Goal: Transaction & Acquisition: Purchase product/service

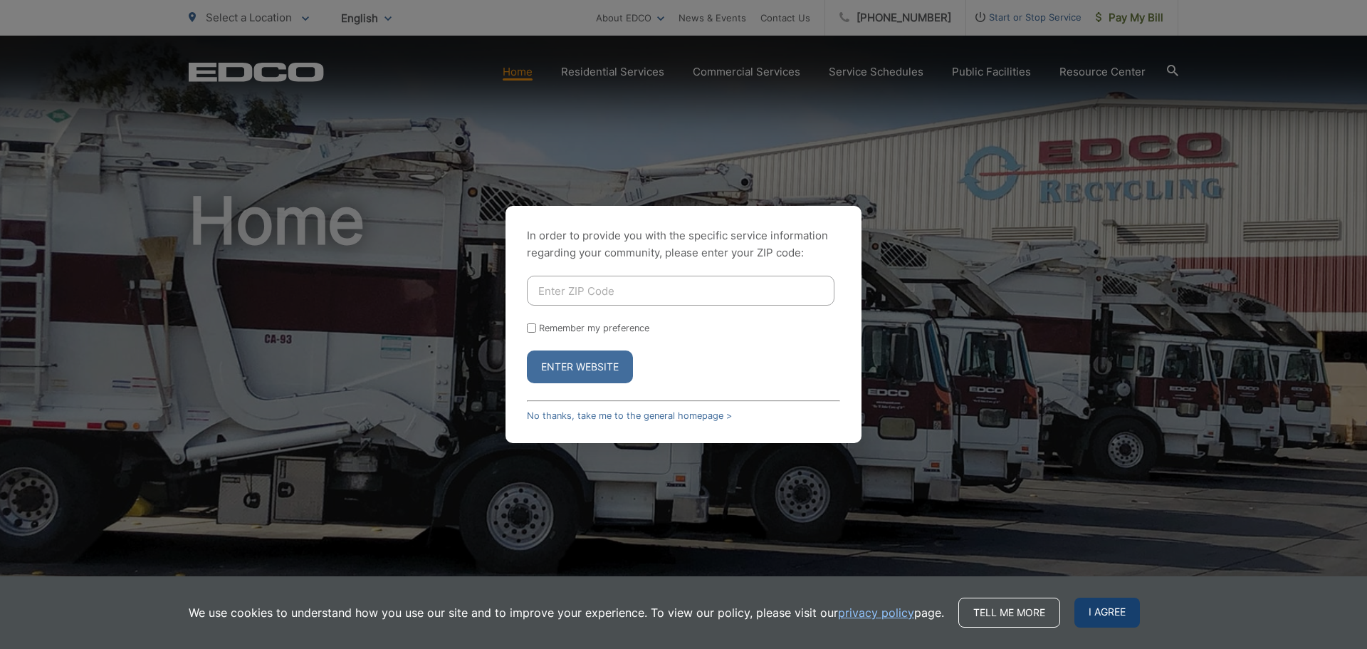
click at [1111, 604] on span "I agree" at bounding box center [1107, 612] width 66 height 30
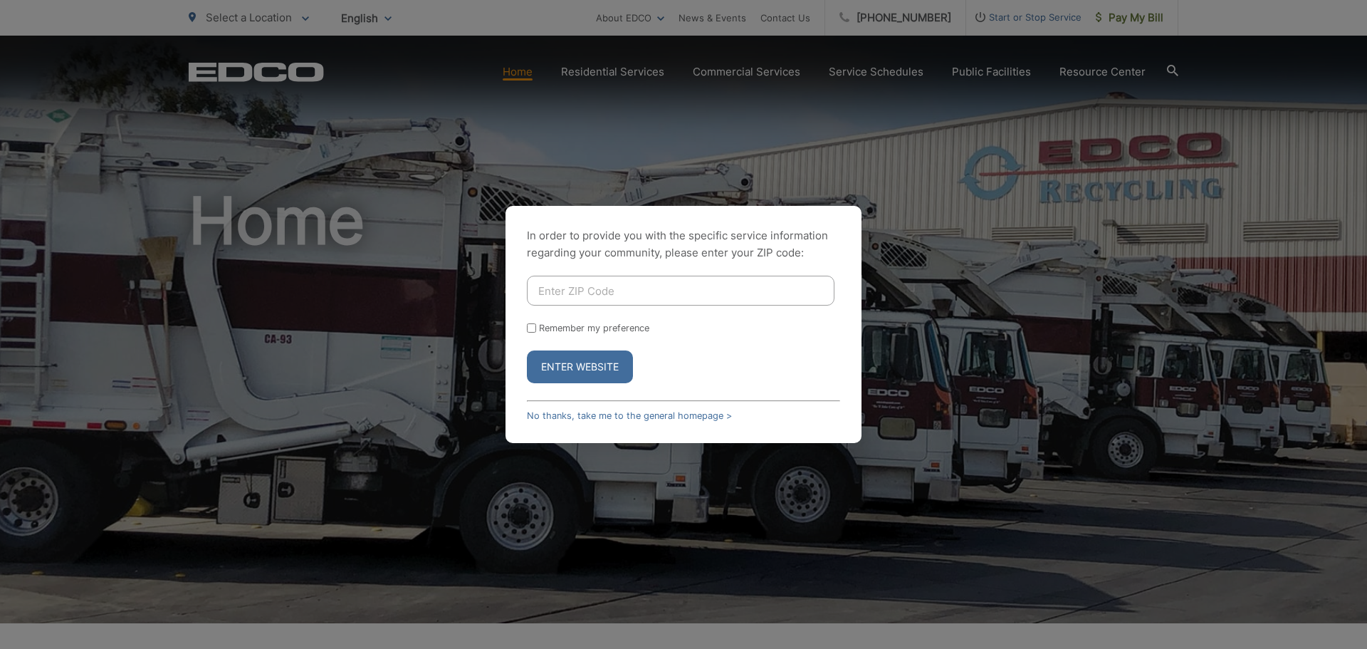
click at [557, 374] on button "Enter Website" at bounding box center [580, 366] width 106 height 33
click at [549, 294] on input "Enter ZIP Code" at bounding box center [681, 291] width 308 height 30
type input "90805"
click at [527, 350] on button "Enter Website" at bounding box center [580, 366] width 106 height 33
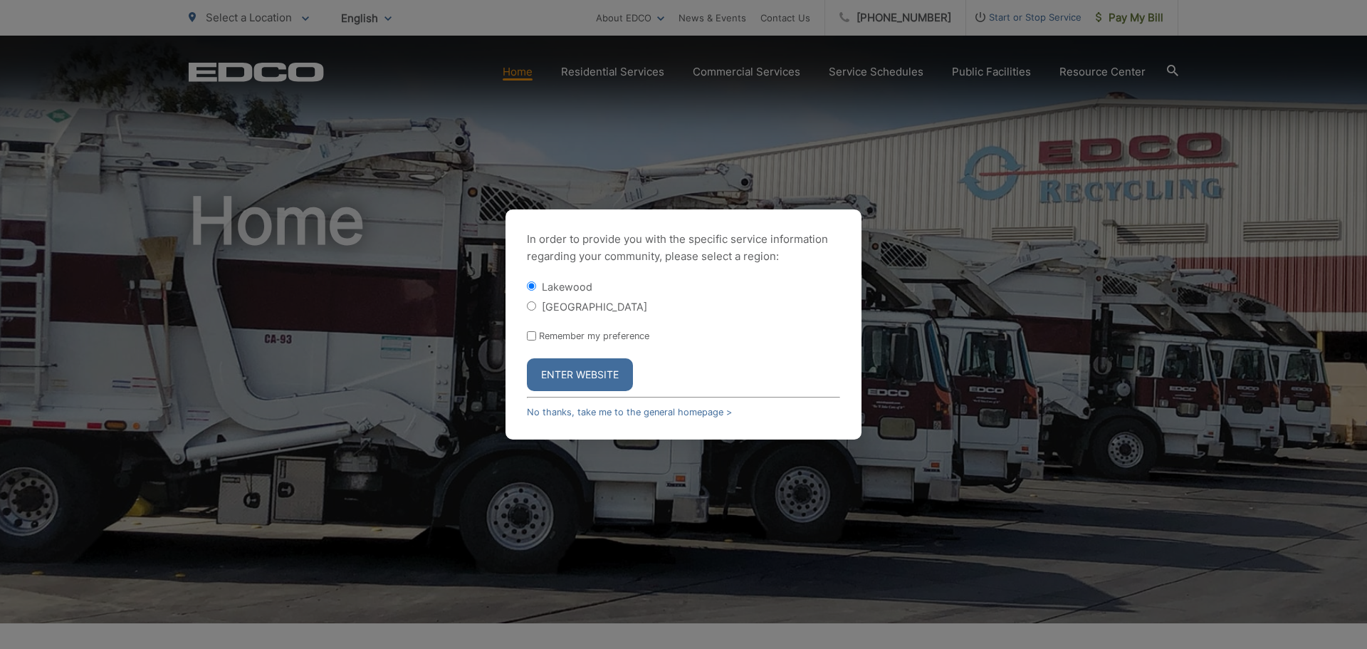
click at [560, 302] on label "[GEOGRAPHIC_DATA]" at bounding box center [594, 306] width 105 height 12
click at [536, 302] on input "[GEOGRAPHIC_DATA]" at bounding box center [531, 305] width 9 height 9
radio input "true"
click at [580, 373] on button "Enter Website" at bounding box center [580, 374] width 106 height 33
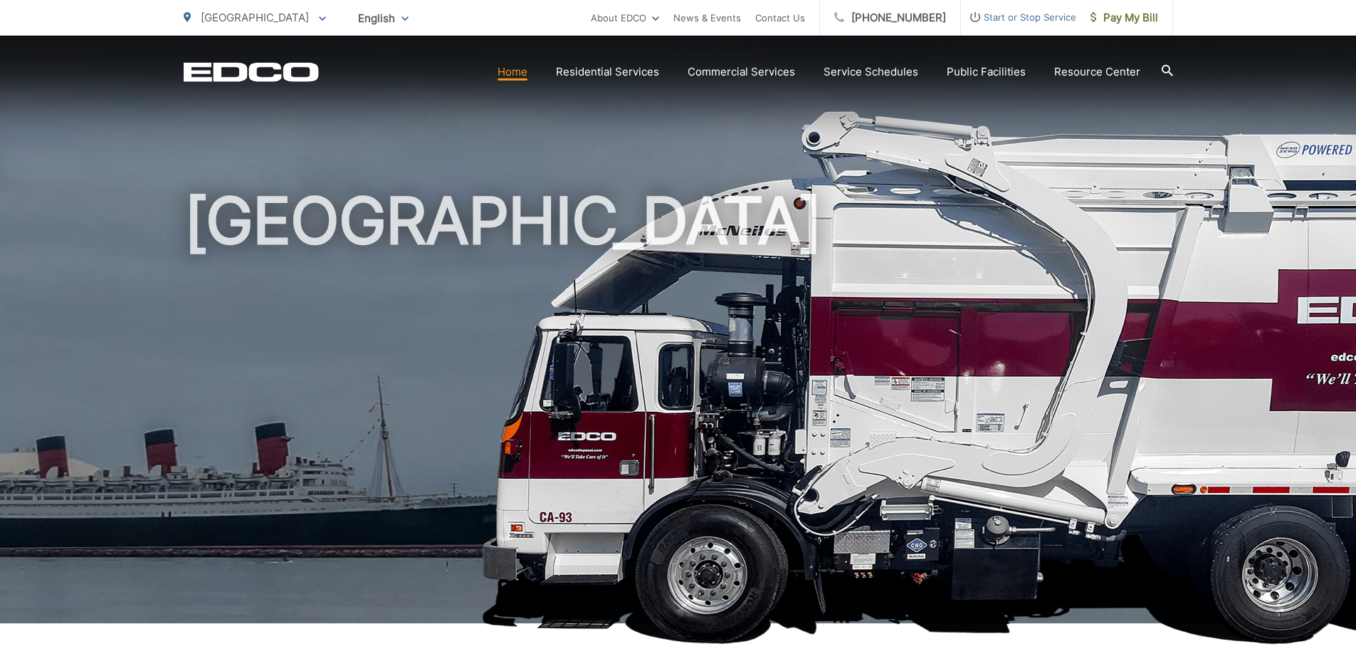
scroll to position [356, 0]
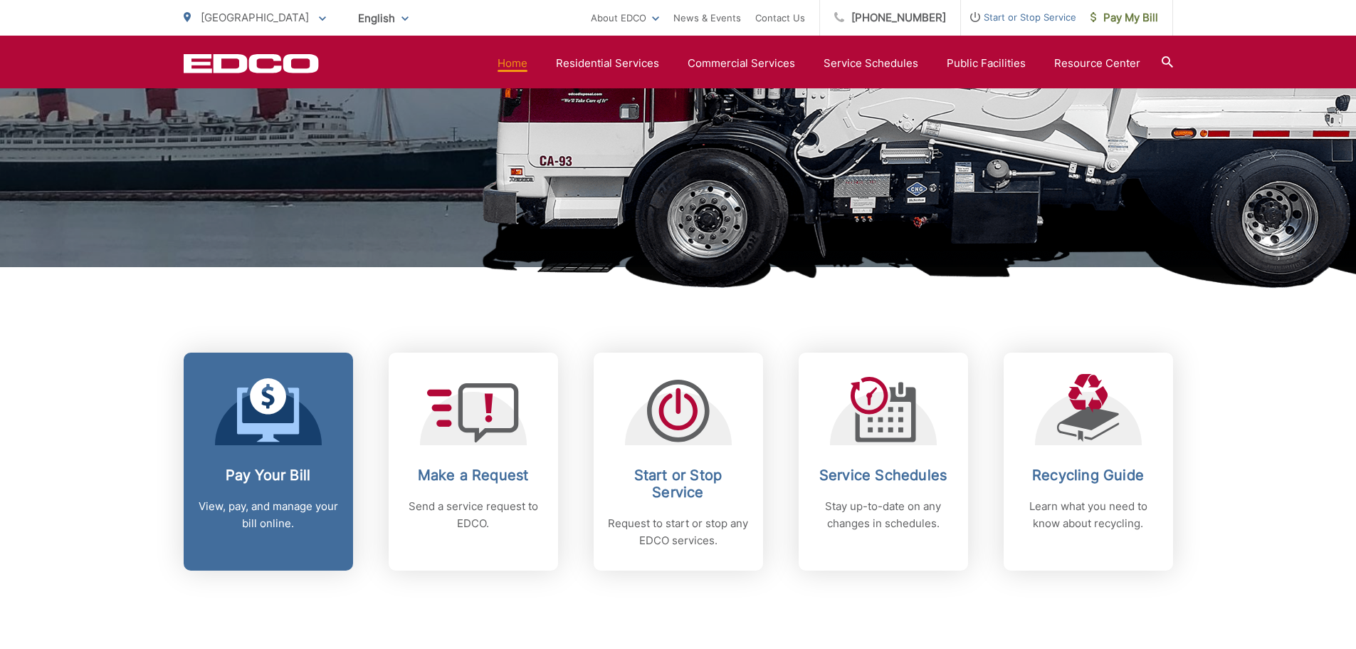
click at [290, 409] on icon at bounding box center [268, 410] width 63 height 64
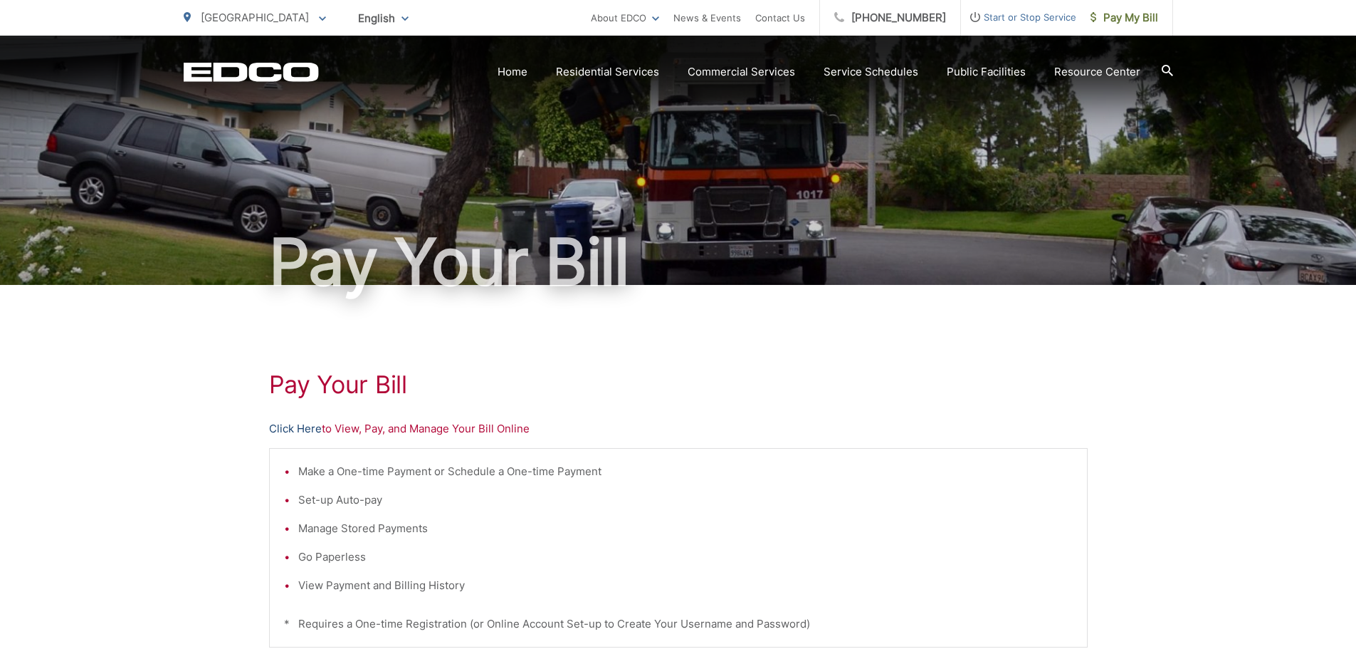
click at [308, 434] on link "Click Here" at bounding box center [295, 428] width 53 height 17
